Goal: Task Accomplishment & Management: Use online tool/utility

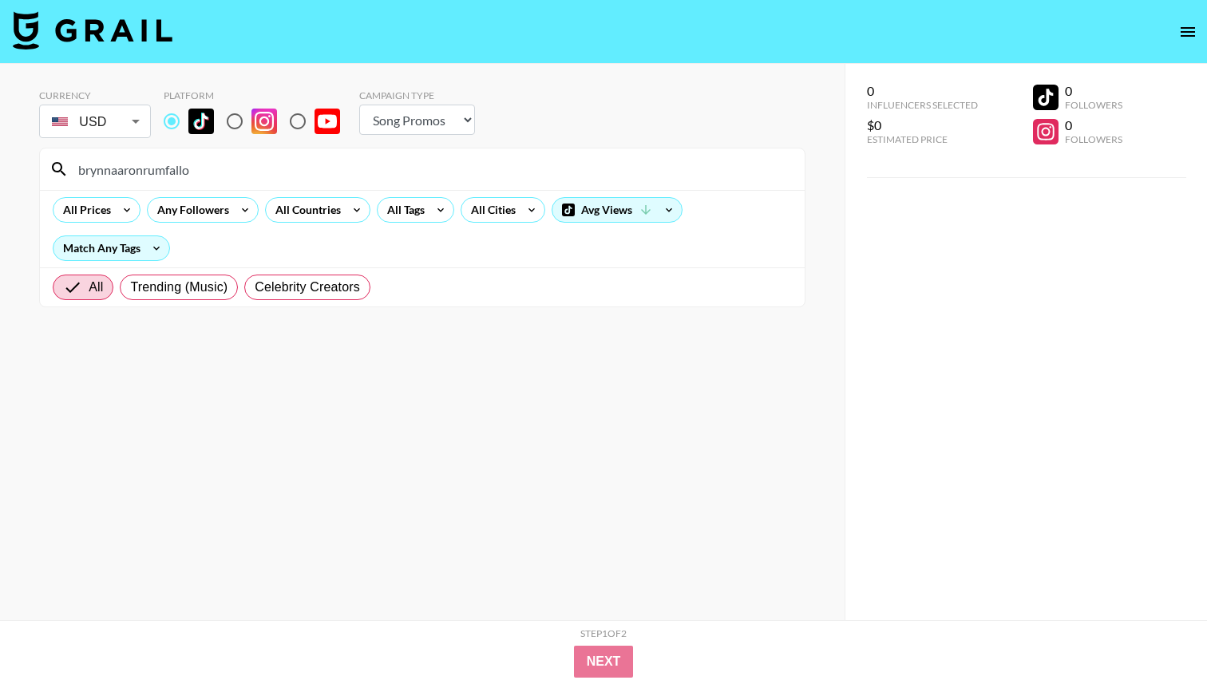
select select "Song"
click at [364, 169] on input "brynnaaronrumfallo" at bounding box center [432, 169] width 726 height 26
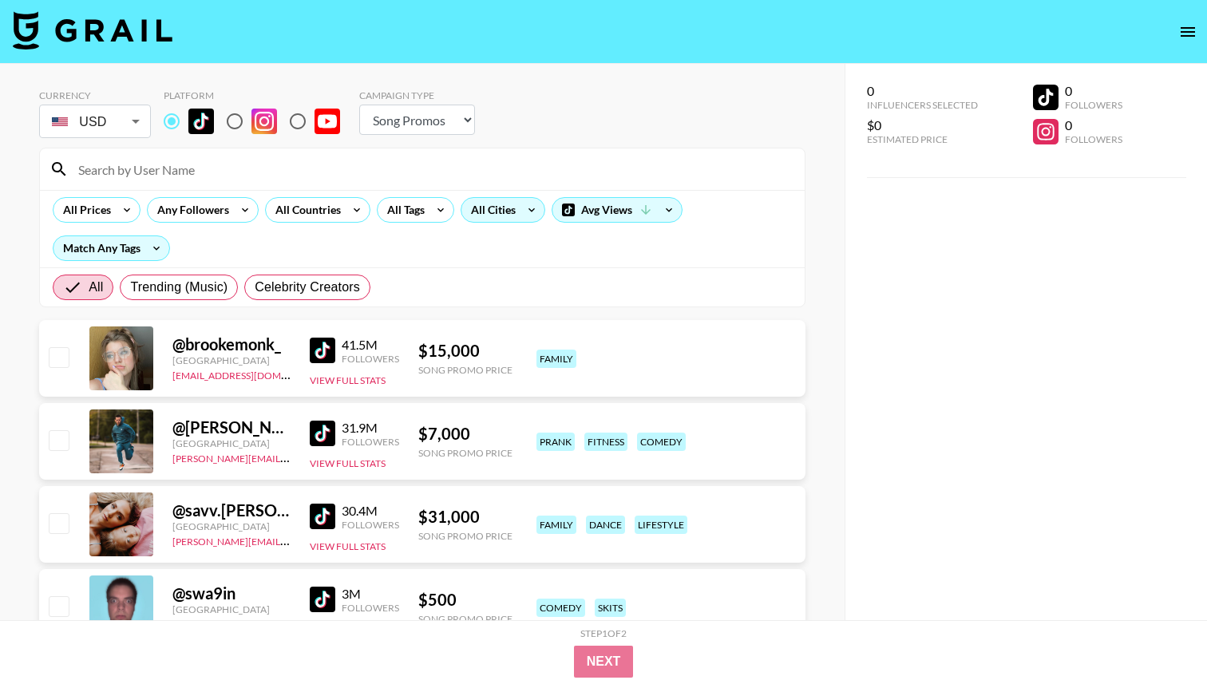
click at [492, 216] on div "All Cities" at bounding box center [489, 210] width 57 height 24
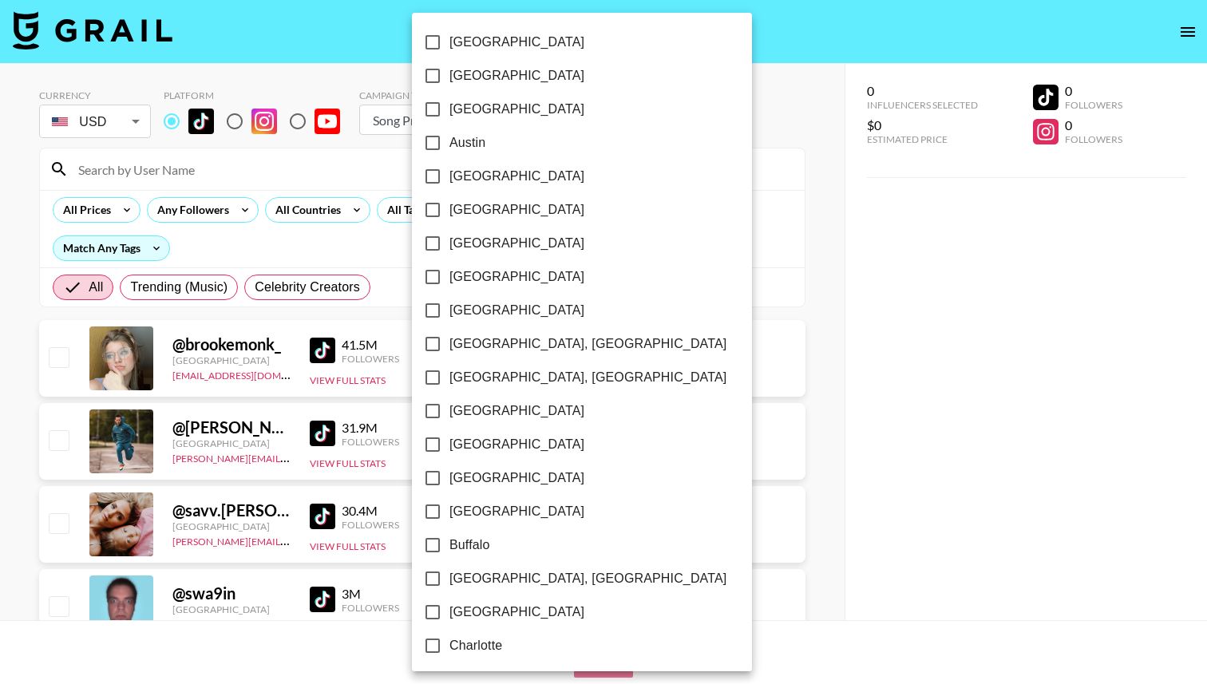
click at [469, 87] on label "[GEOGRAPHIC_DATA]" at bounding box center [571, 76] width 310 height 34
click at [449, 87] on input "[GEOGRAPHIC_DATA]" at bounding box center [433, 76] width 34 height 34
checkbox input "true"
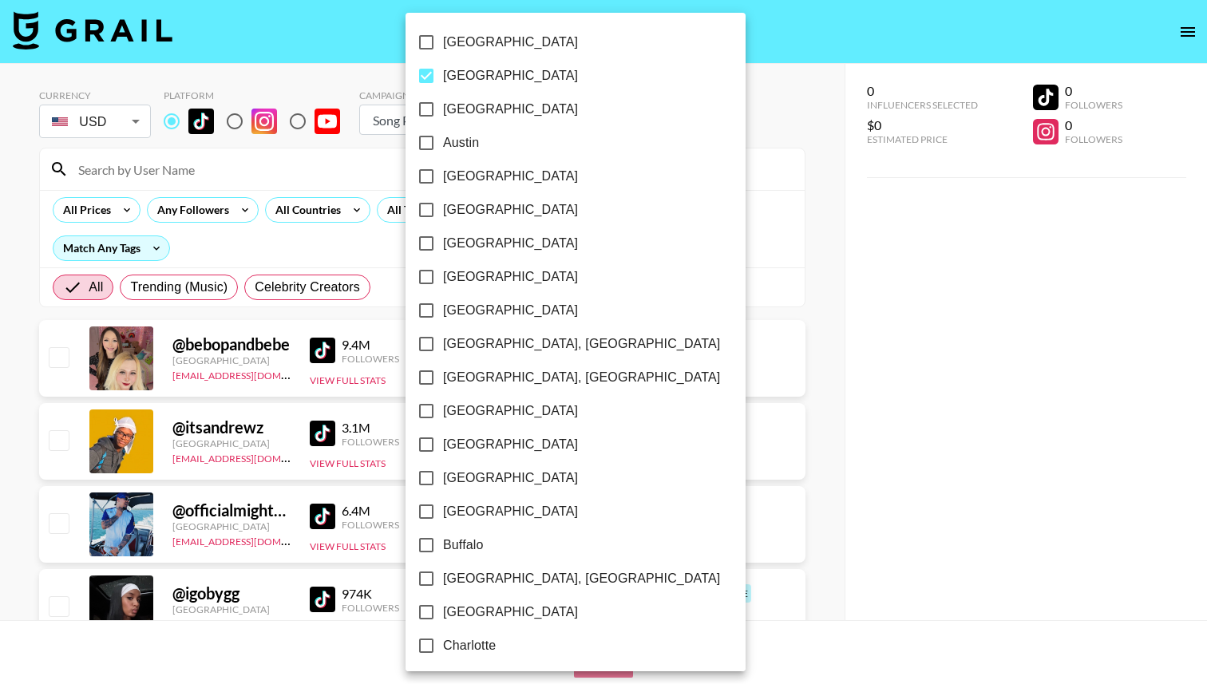
click at [714, 126] on div at bounding box center [603, 342] width 1207 height 684
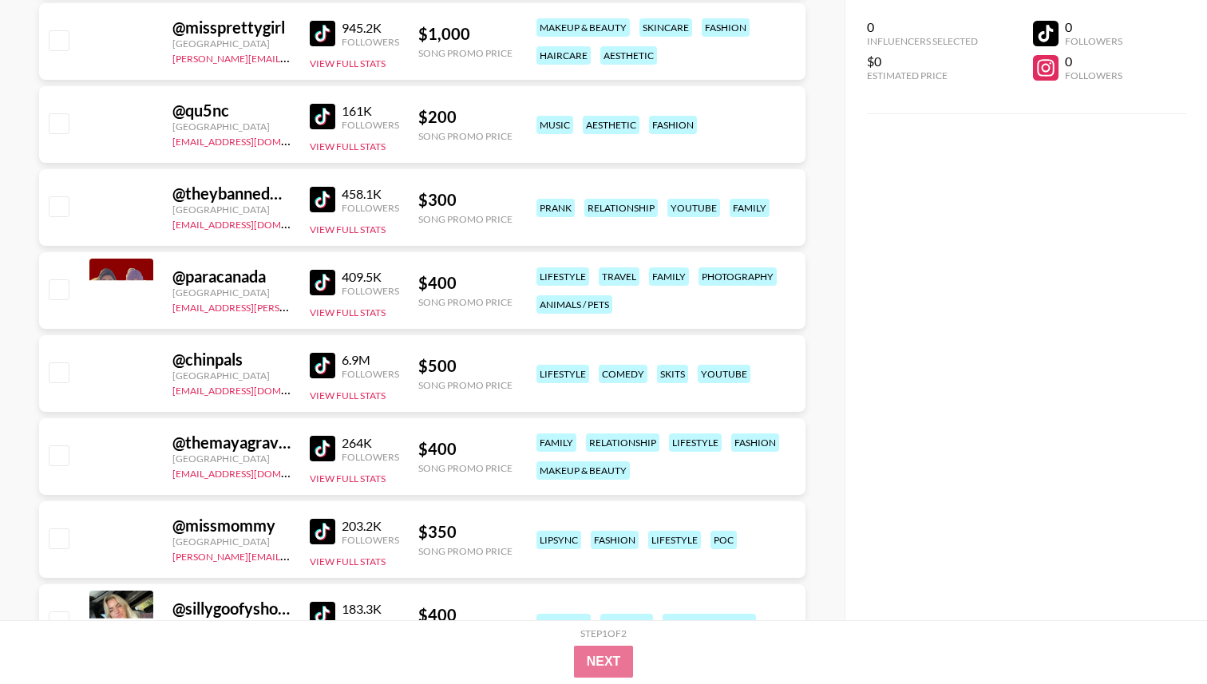
scroll to position [4098, 0]
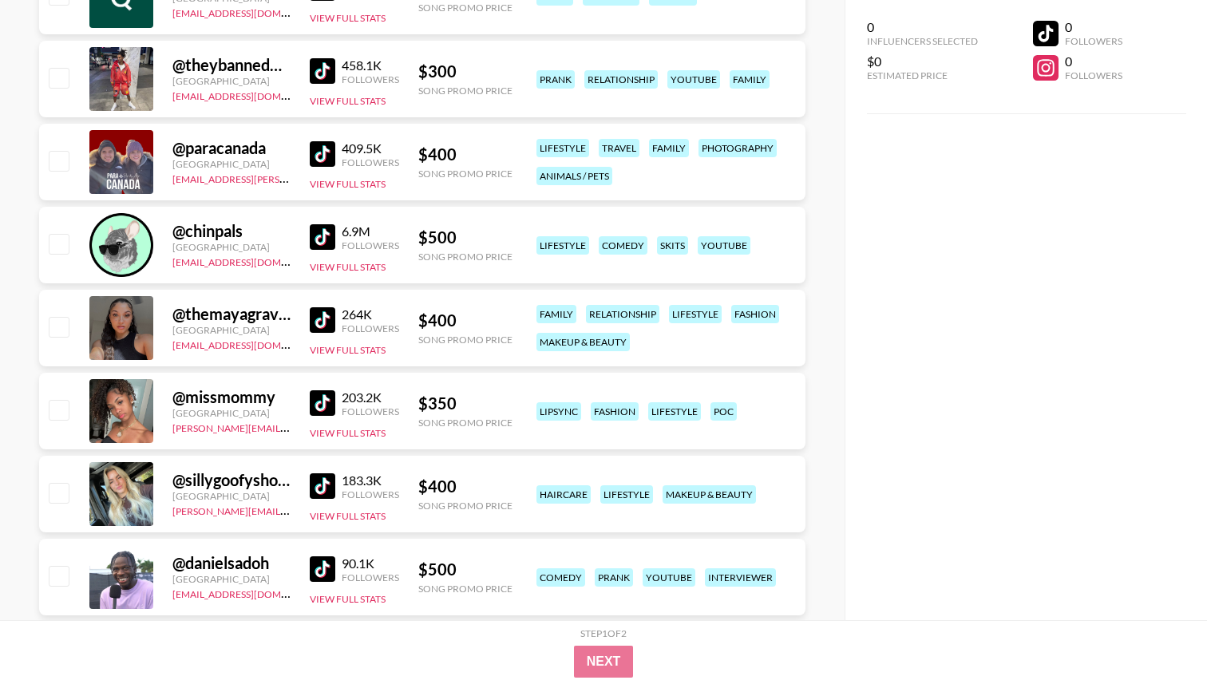
click at [332, 407] on img at bounding box center [323, 403] width 26 height 26
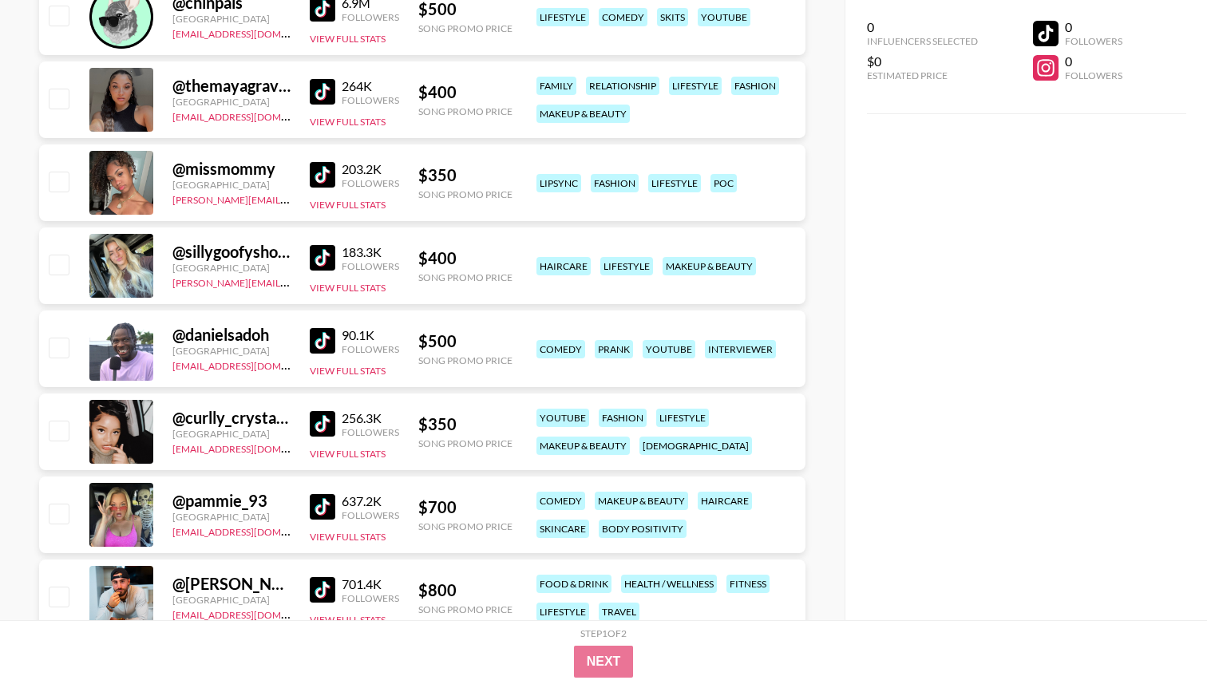
scroll to position [4421, 0]
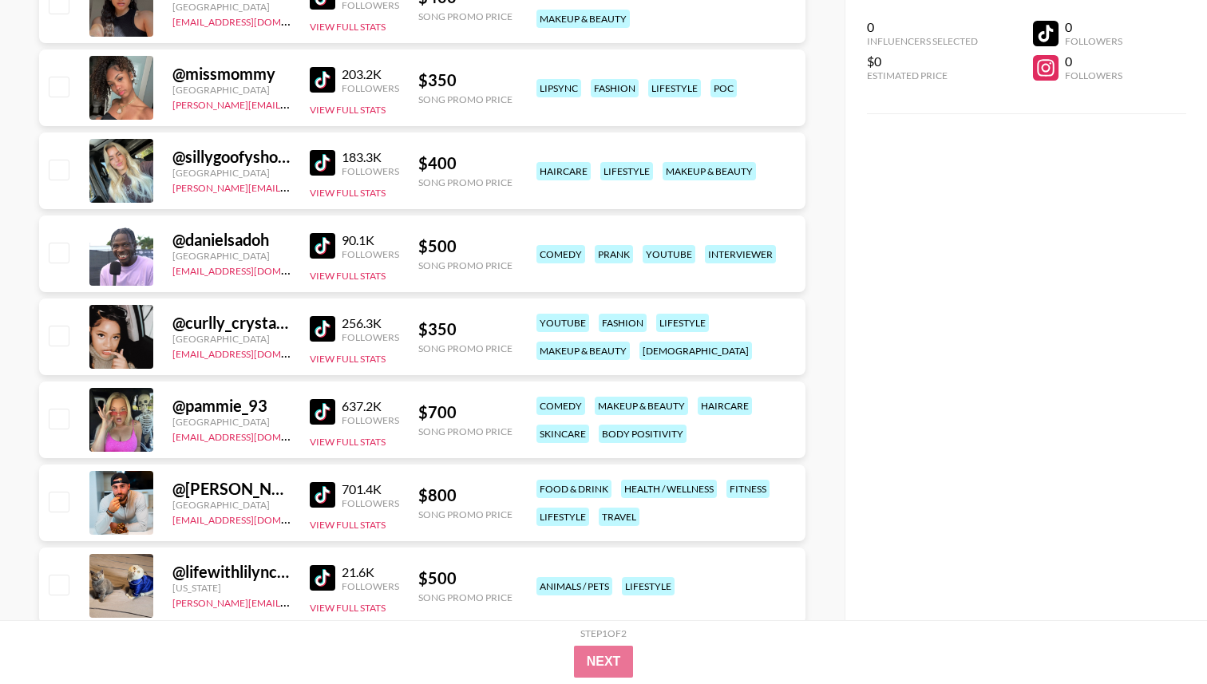
click at [335, 165] on link at bounding box center [326, 163] width 32 height 26
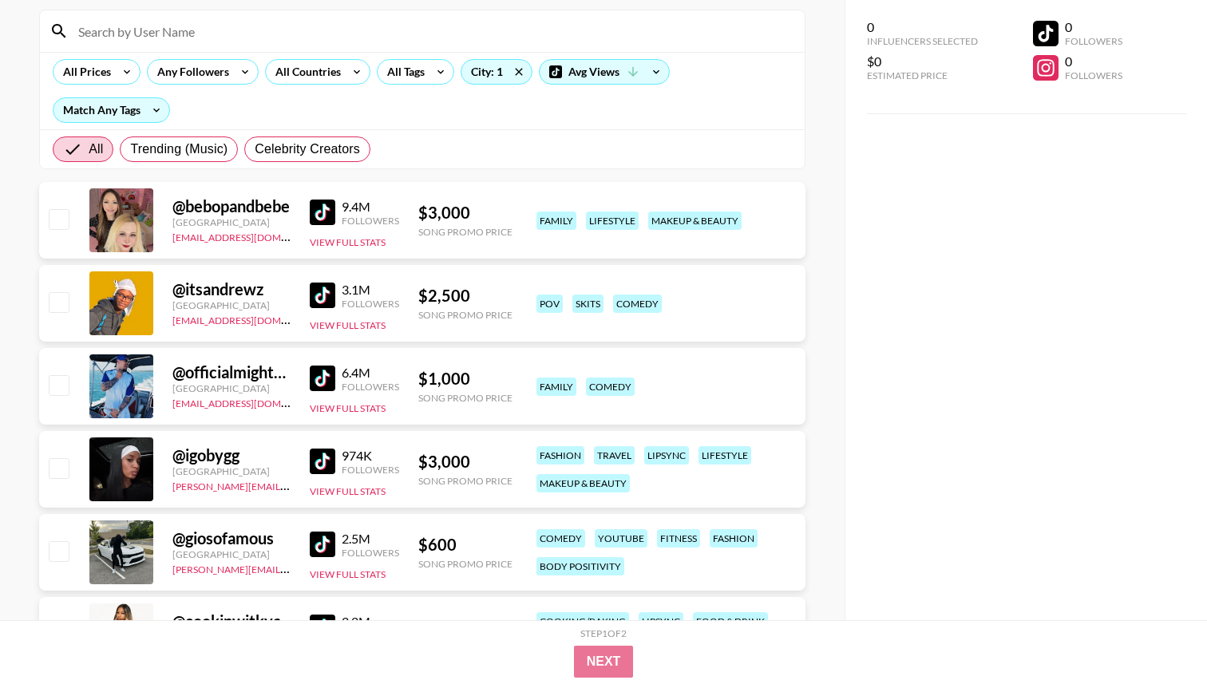
scroll to position [0, 0]
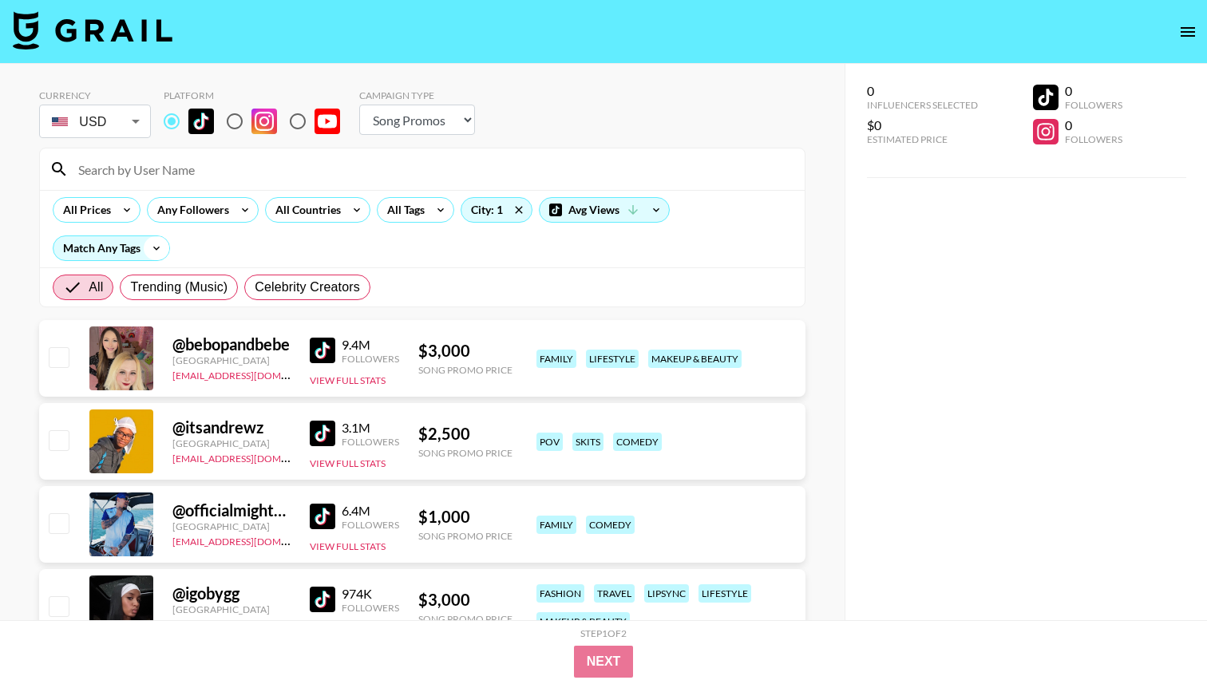
click at [146, 248] on icon at bounding box center [157, 248] width 26 height 24
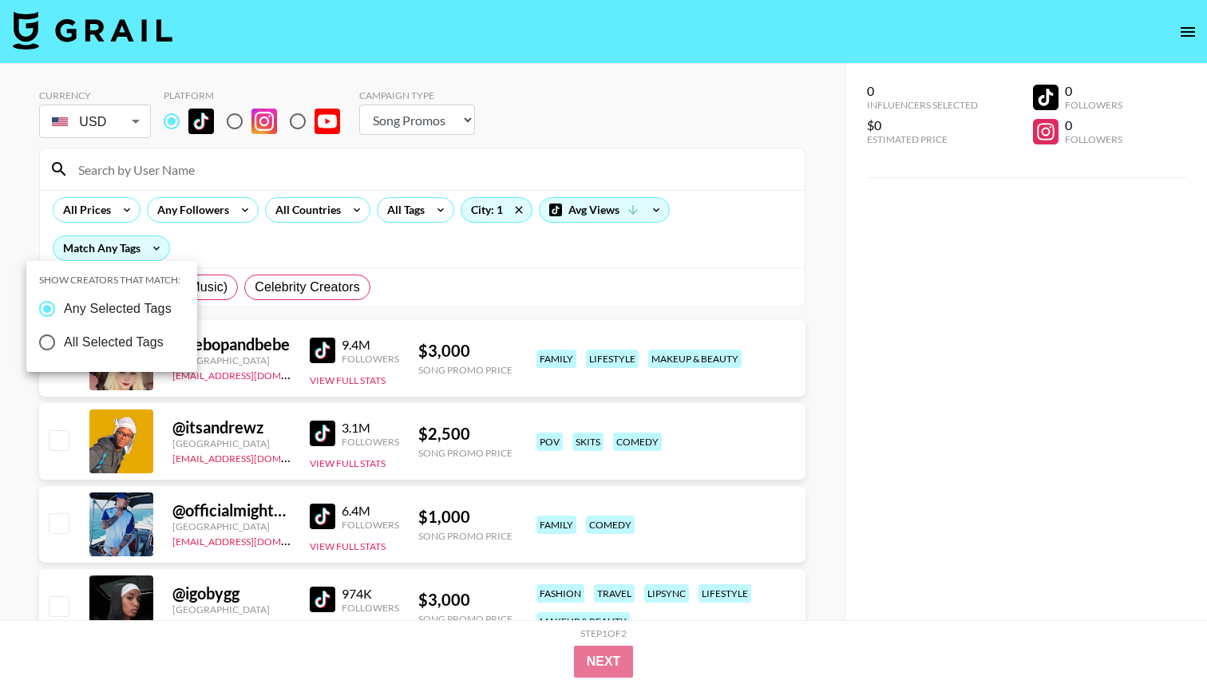
click at [85, 350] on span "All Selected Tags" at bounding box center [114, 342] width 100 height 19
click at [64, 350] on input "All Selected Tags" at bounding box center [47, 343] width 34 height 34
radio input "true"
radio input "false"
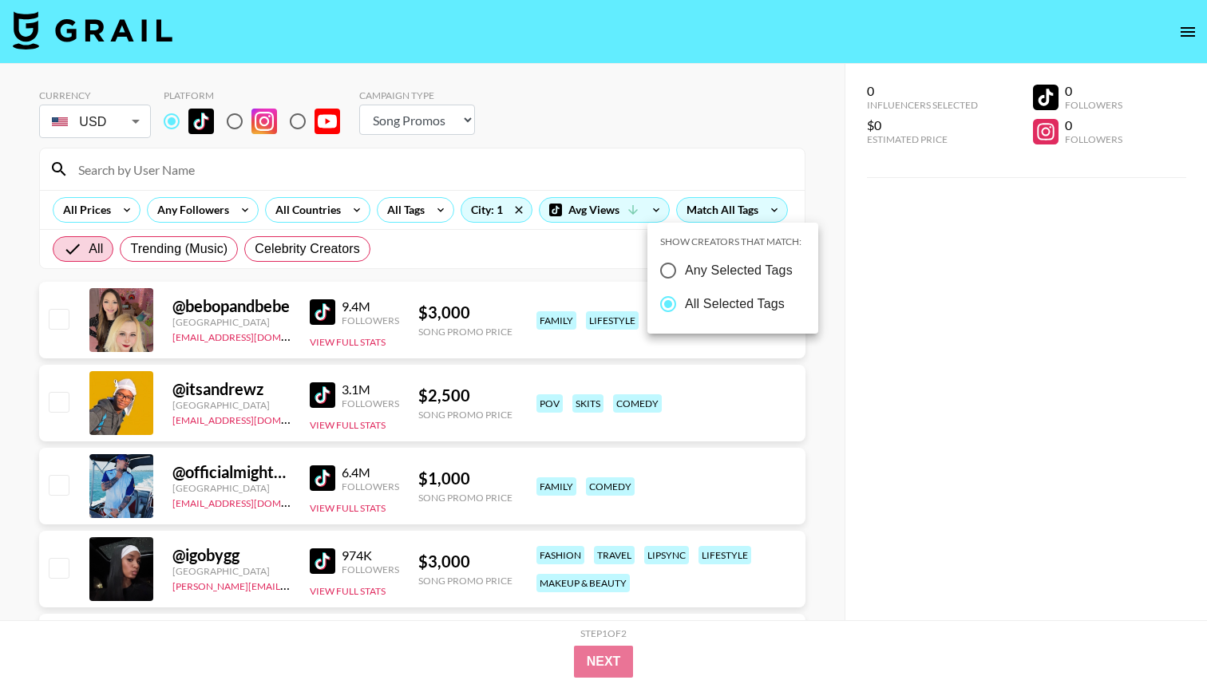
click at [629, 176] on div at bounding box center [603, 342] width 1207 height 684
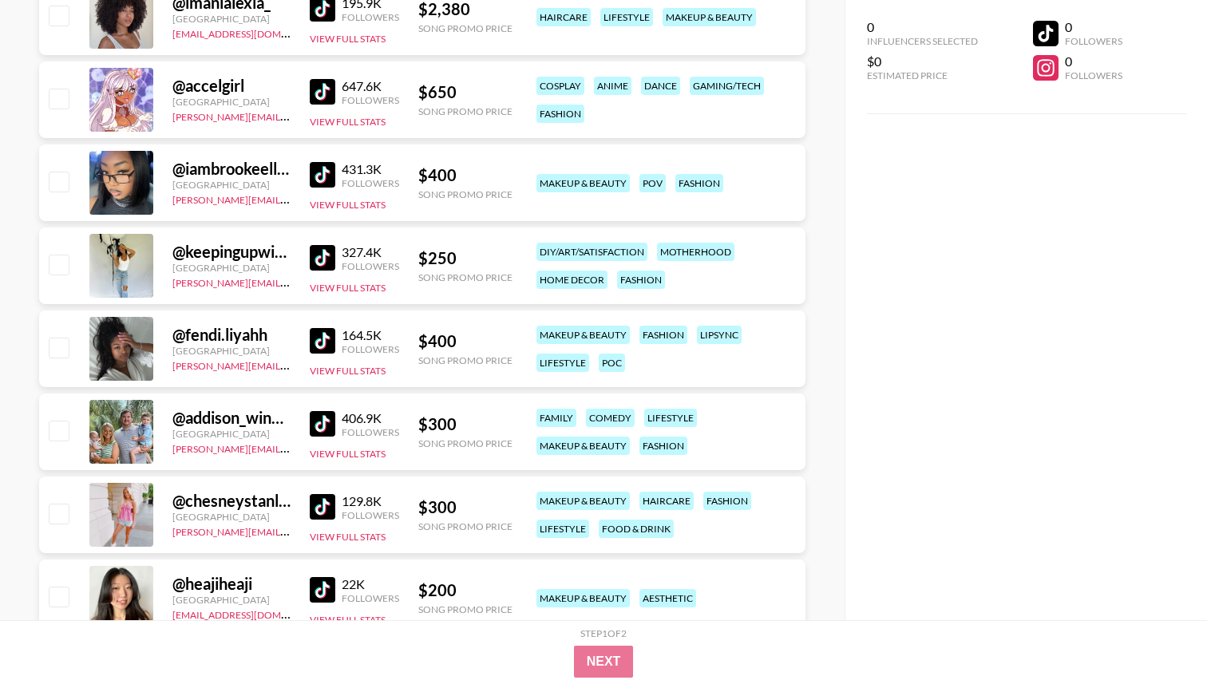
scroll to position [5442, 0]
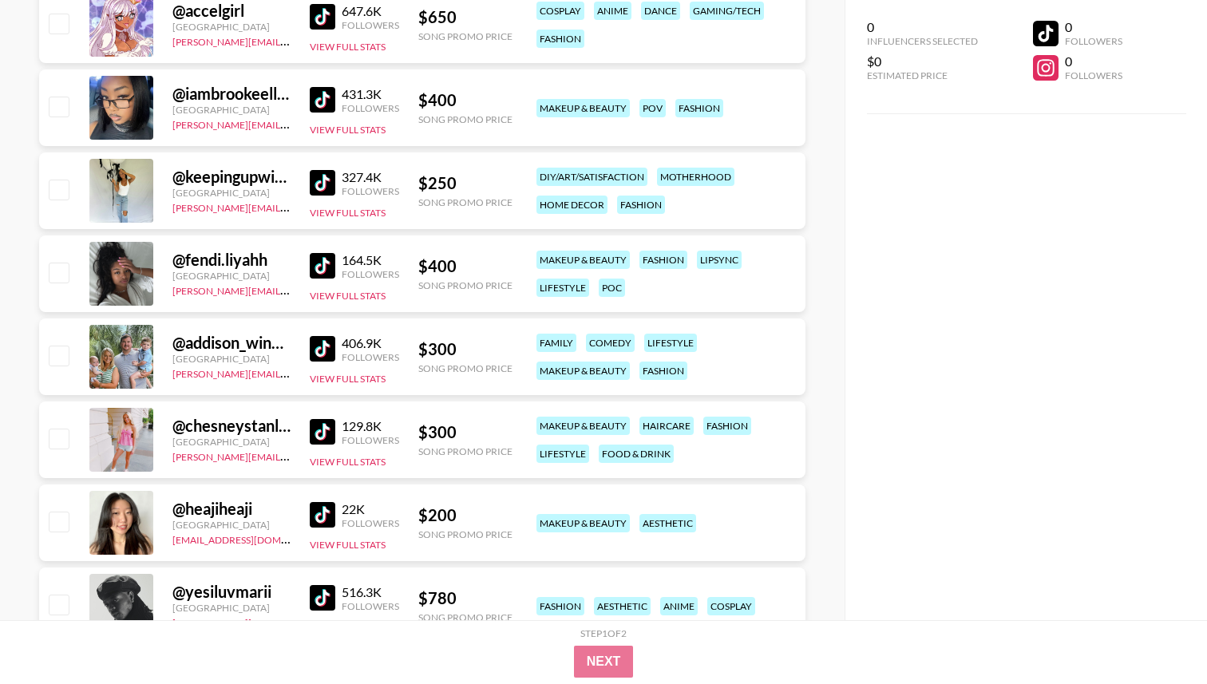
click at [336, 512] on link at bounding box center [326, 515] width 32 height 26
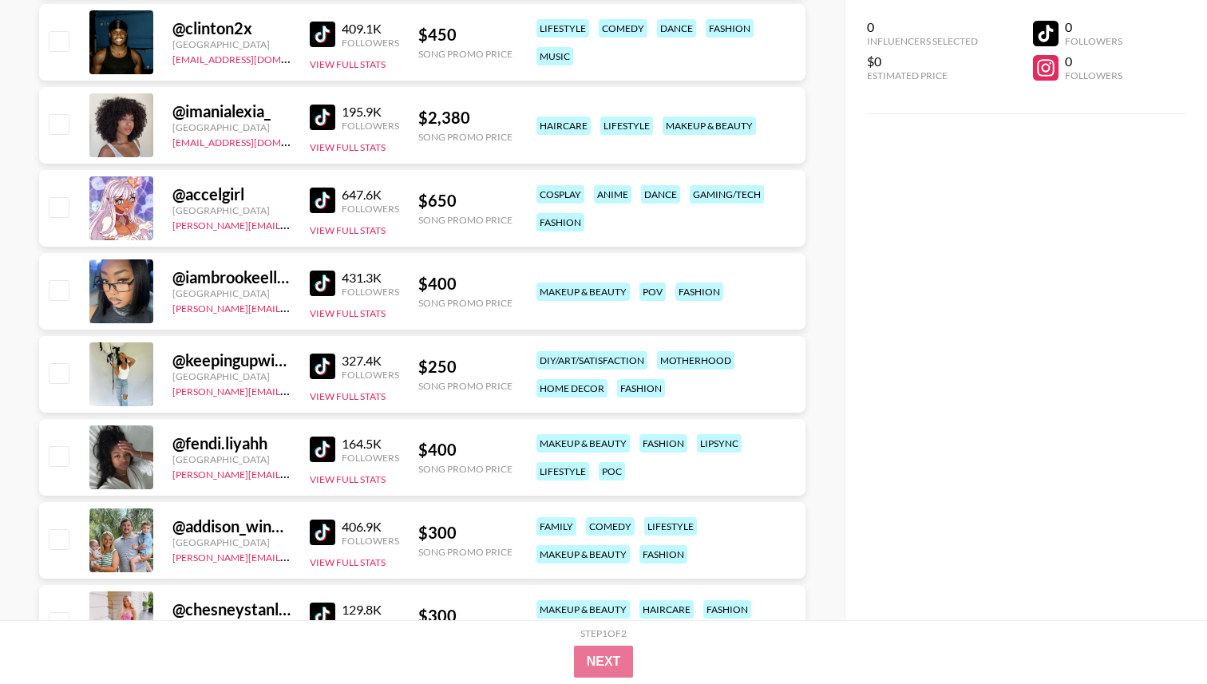
scroll to position [5251, 0]
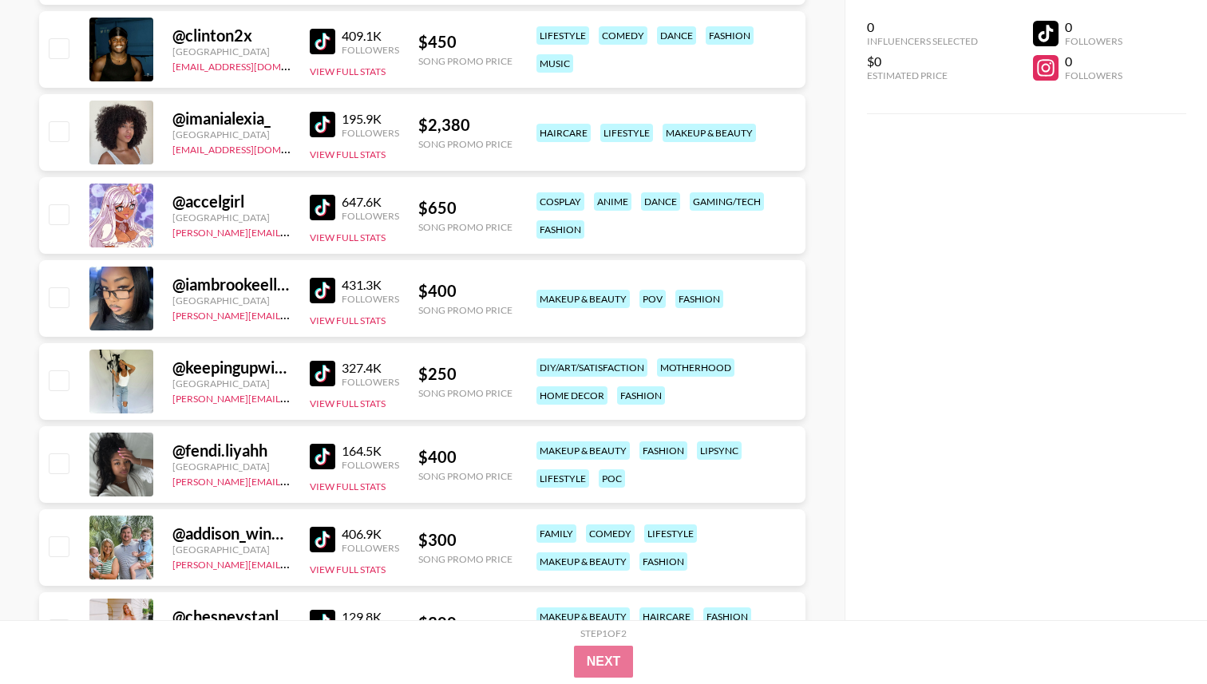
click at [232, 286] on div "@ iambrookeellison" at bounding box center [231, 285] width 118 height 20
click at [208, 310] on link "[PERSON_NAME][EMAIL_ADDRESS][DOMAIN_NAME]" at bounding box center [290, 314] width 236 height 15
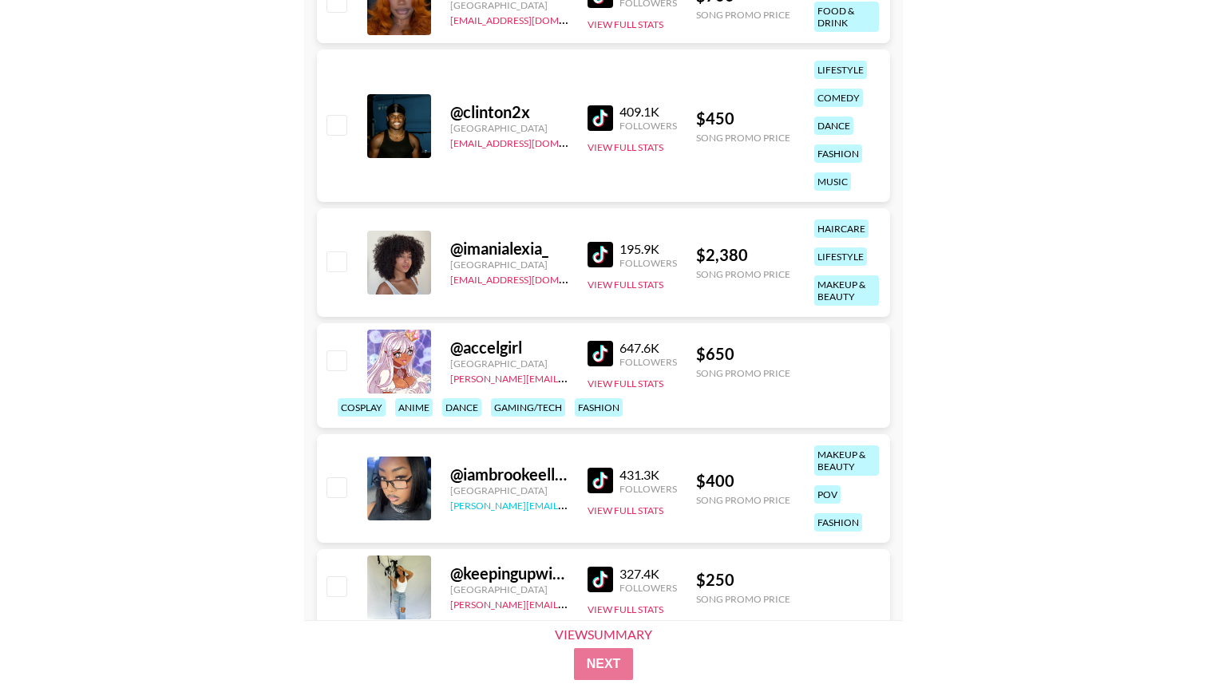
scroll to position [5830, 0]
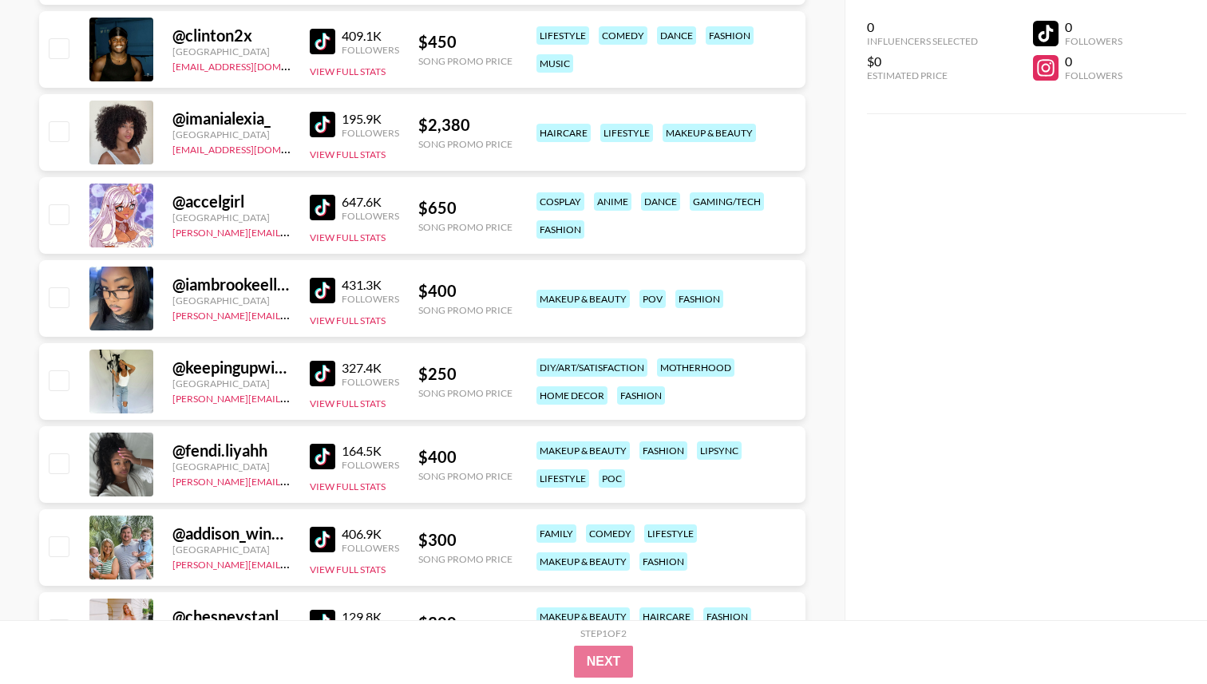
click at [325, 288] on img at bounding box center [323, 291] width 26 height 26
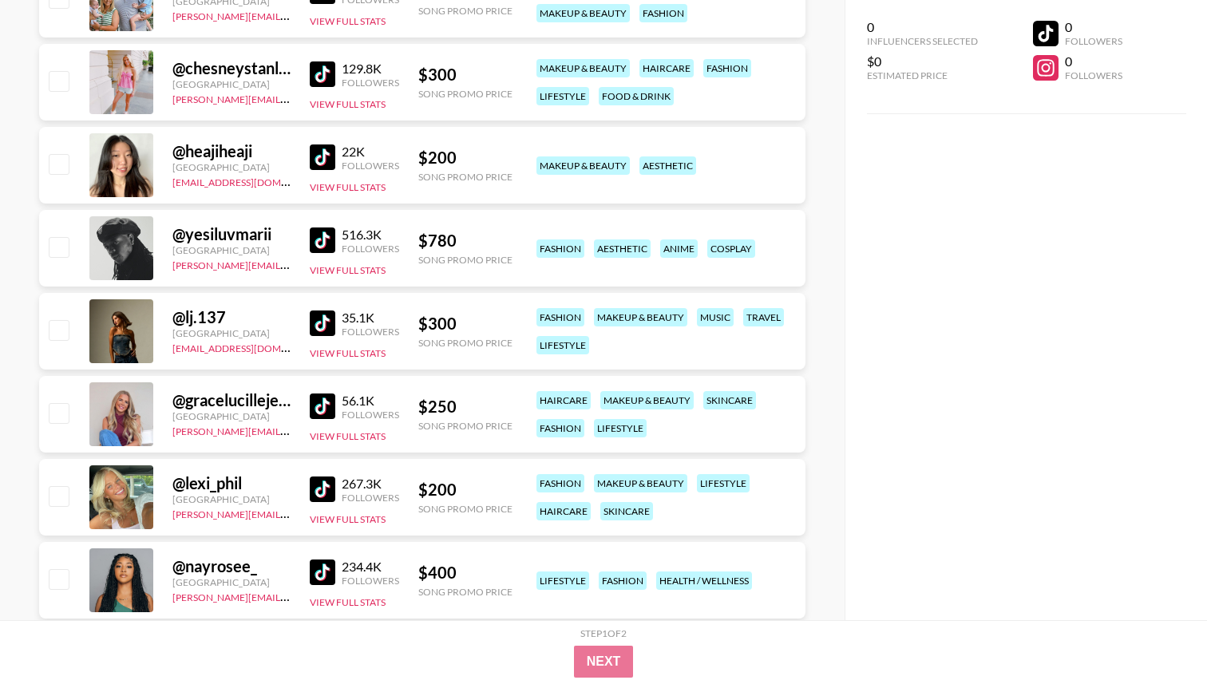
scroll to position [6448, 0]
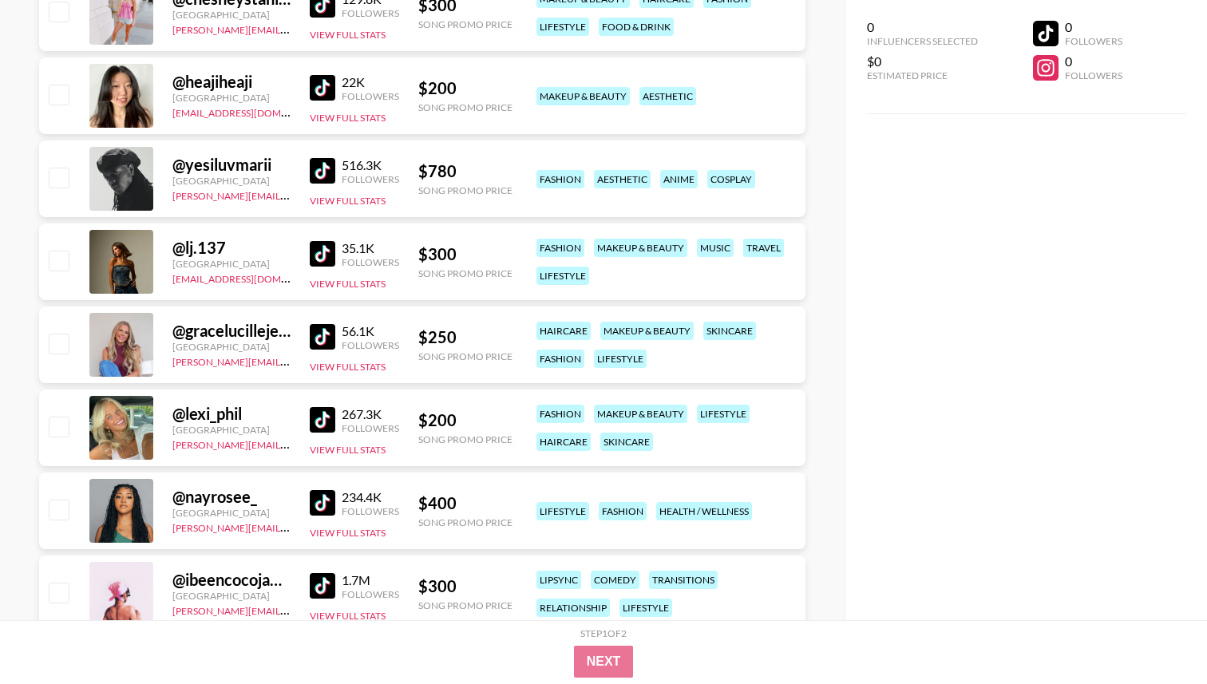
click at [322, 415] on img at bounding box center [323, 420] width 26 height 26
click at [346, 446] on button "View Full Stats" at bounding box center [348, 450] width 76 height 12
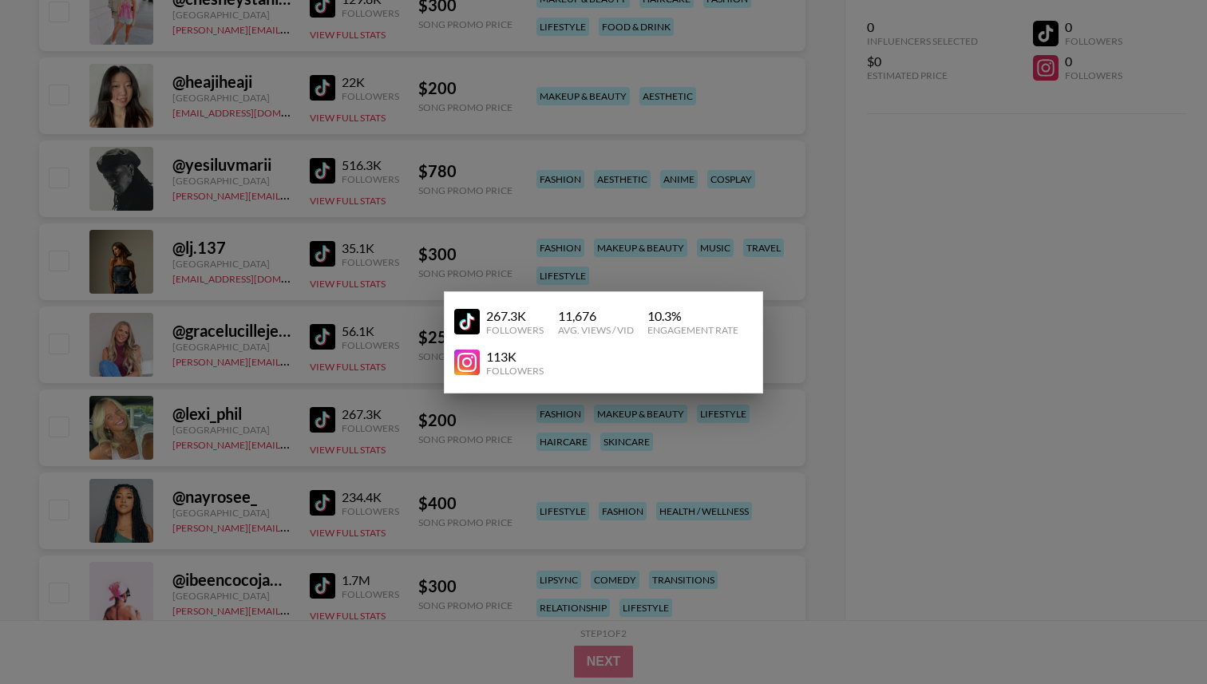
click at [476, 365] on img at bounding box center [467, 363] width 26 height 26
click at [775, 216] on div at bounding box center [603, 342] width 1207 height 684
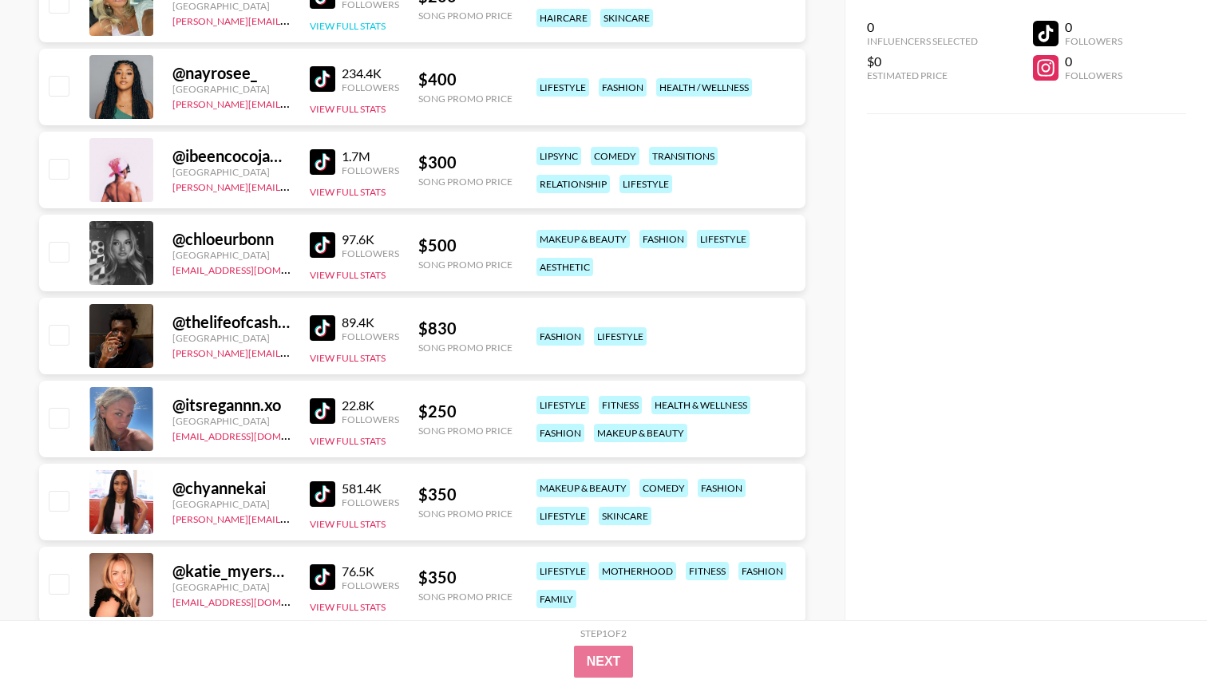
scroll to position [6929, 0]
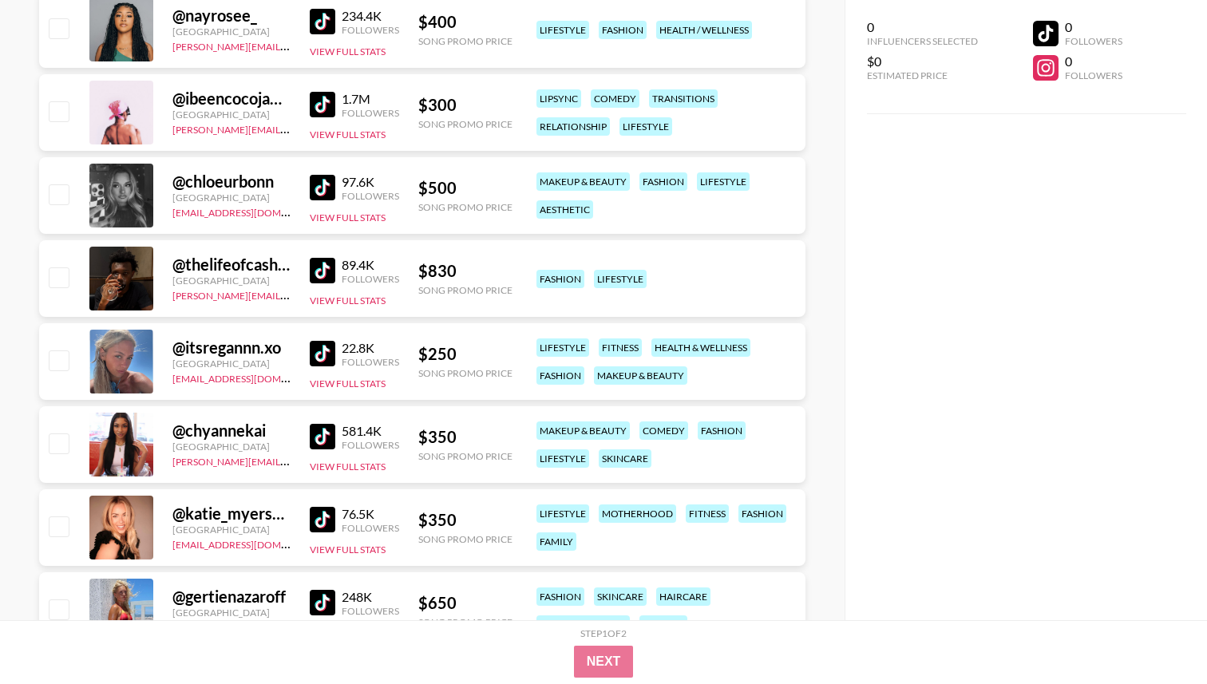
click at [324, 352] on img at bounding box center [323, 354] width 26 height 26
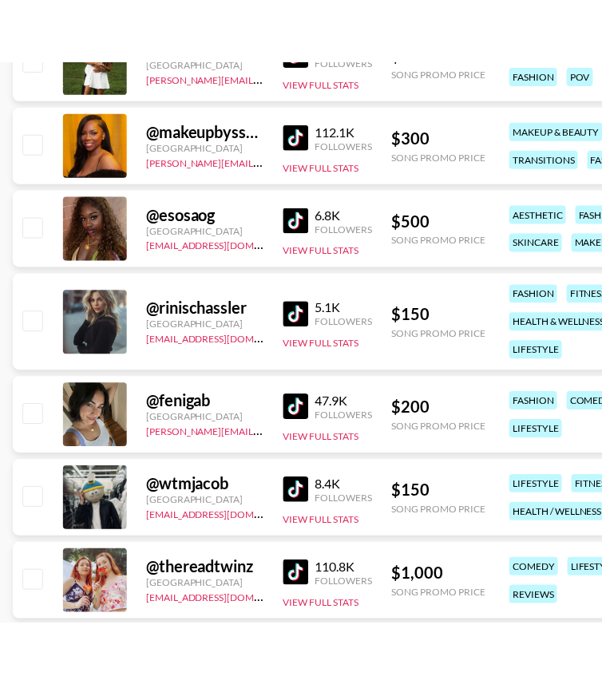
scroll to position [10131, 0]
